Goal: Find specific page/section: Find specific page/section

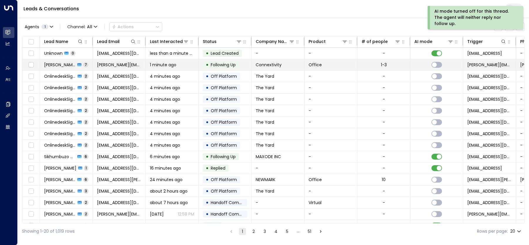
click at [258, 63] on span "Connextivity" at bounding box center [269, 65] width 26 height 6
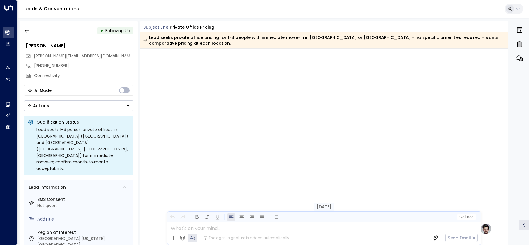
scroll to position [1198, 0]
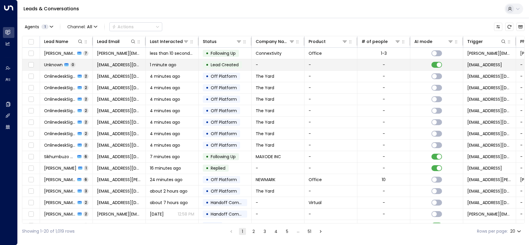
click at [121, 61] on td "[EMAIL_ADDRESS][DOMAIN_NAME]" at bounding box center [119, 64] width 53 height 11
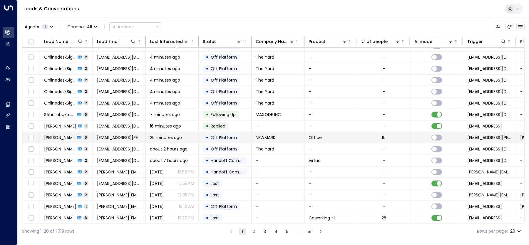
scroll to position [53, 0]
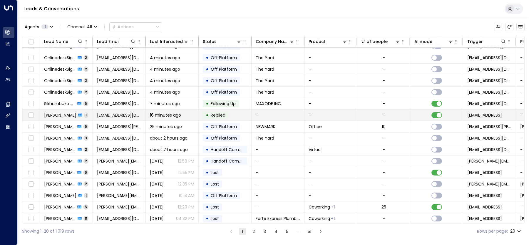
click at [142, 117] on td "[EMAIL_ADDRESS][DOMAIN_NAME]" at bounding box center [119, 114] width 53 height 11
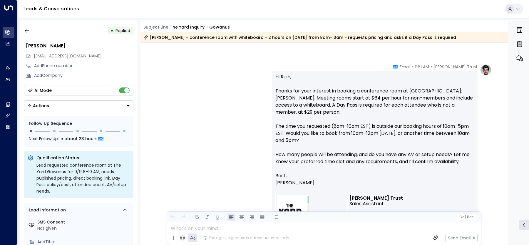
scroll to position [86, 0]
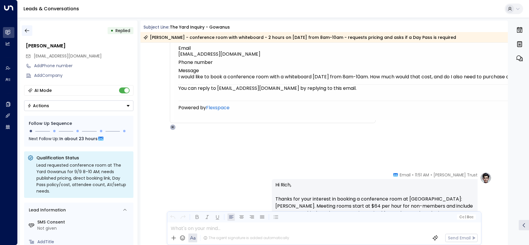
click at [27, 29] on icon "button" at bounding box center [27, 31] width 6 height 6
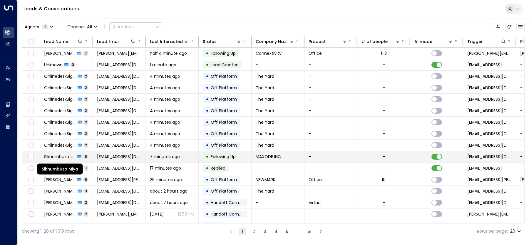
click at [67, 155] on span "Sikhumbuzo Miya" at bounding box center [59, 157] width 31 height 6
